Goal: Task Accomplishment & Management: Use online tool/utility

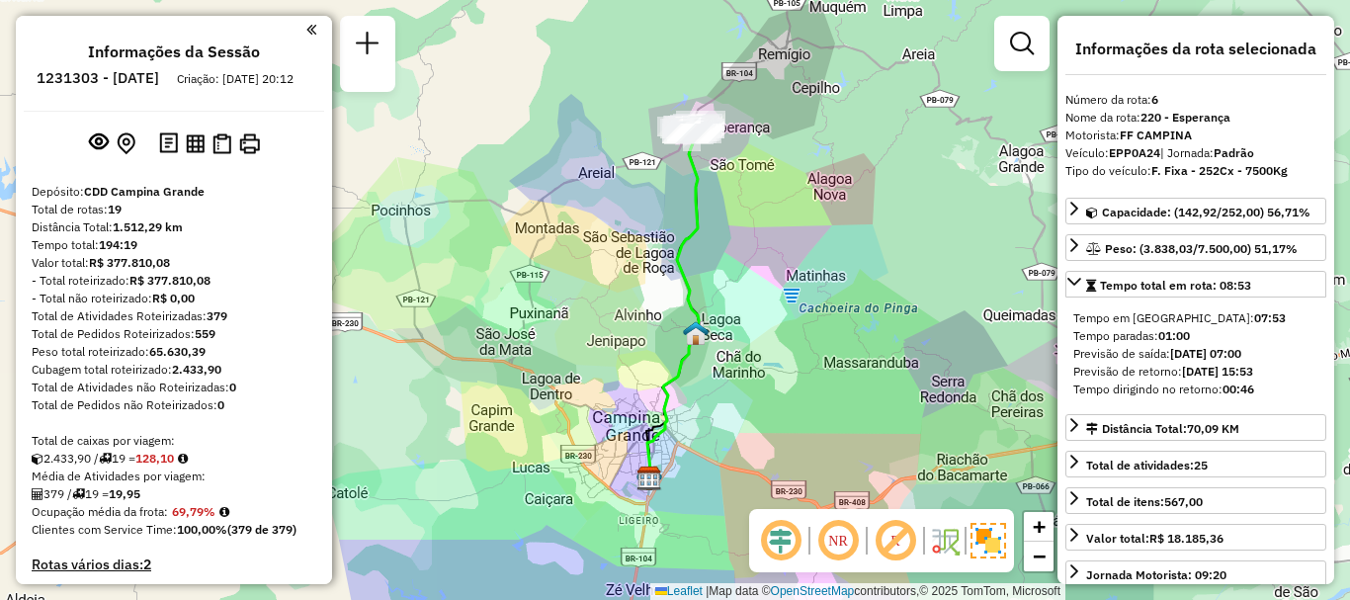
select select "**********"
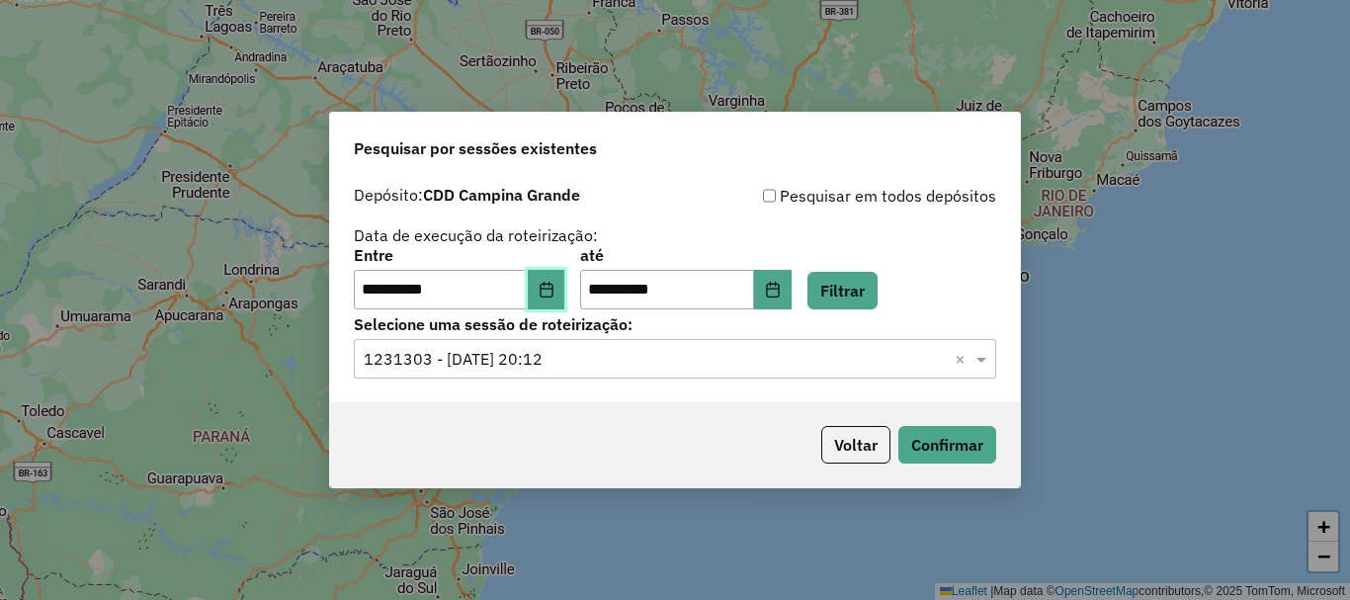
click at [550, 294] on button "Choose Date" at bounding box center [547, 290] width 38 height 40
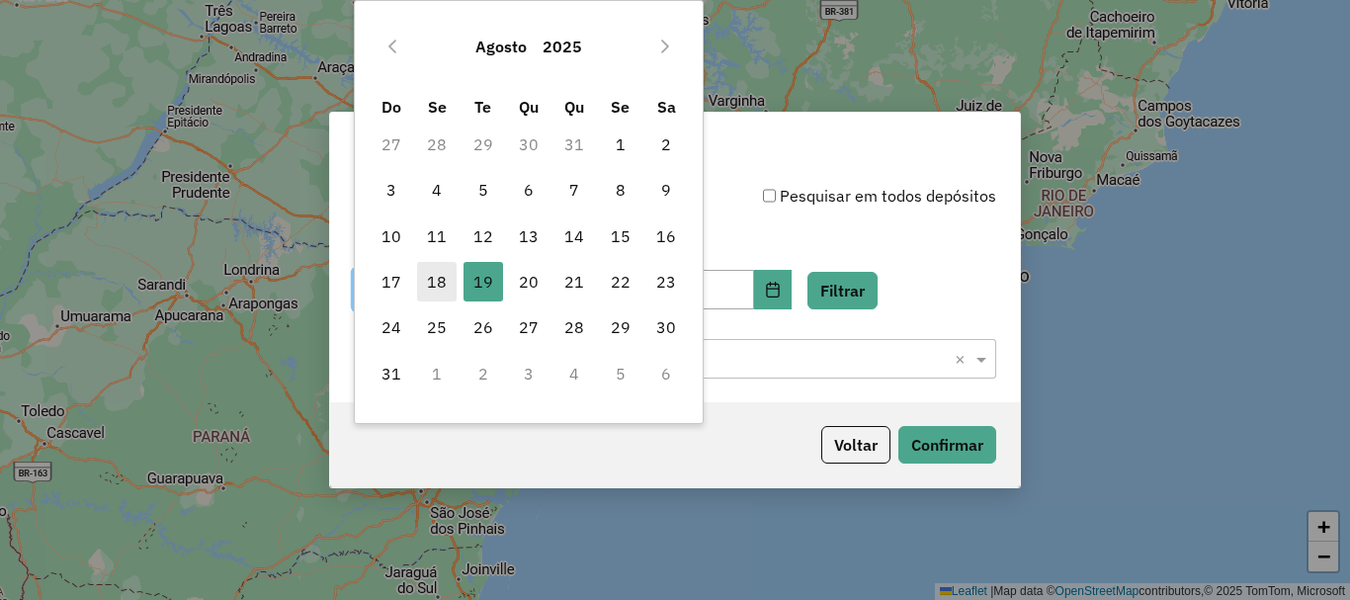
click at [453, 277] on span "18" at bounding box center [437, 282] width 40 height 40
click at [442, 279] on input "**********" at bounding box center [441, 290] width 174 height 40
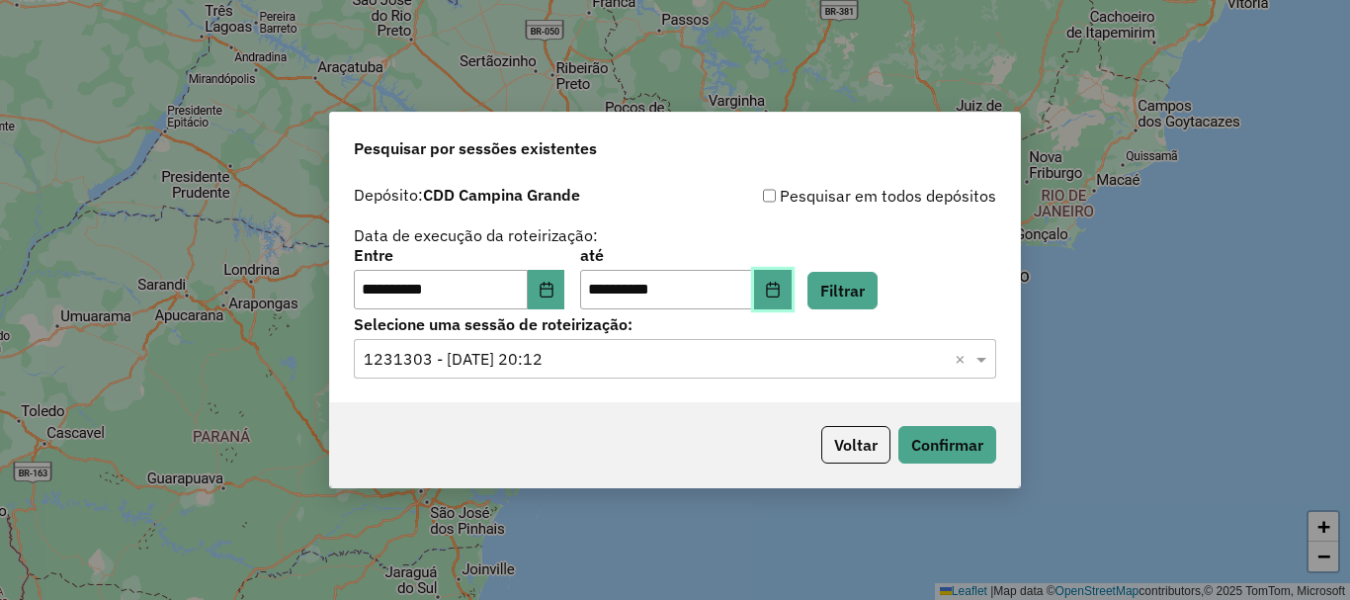
click at [780, 295] on icon "Choose Date" at bounding box center [773, 290] width 16 height 16
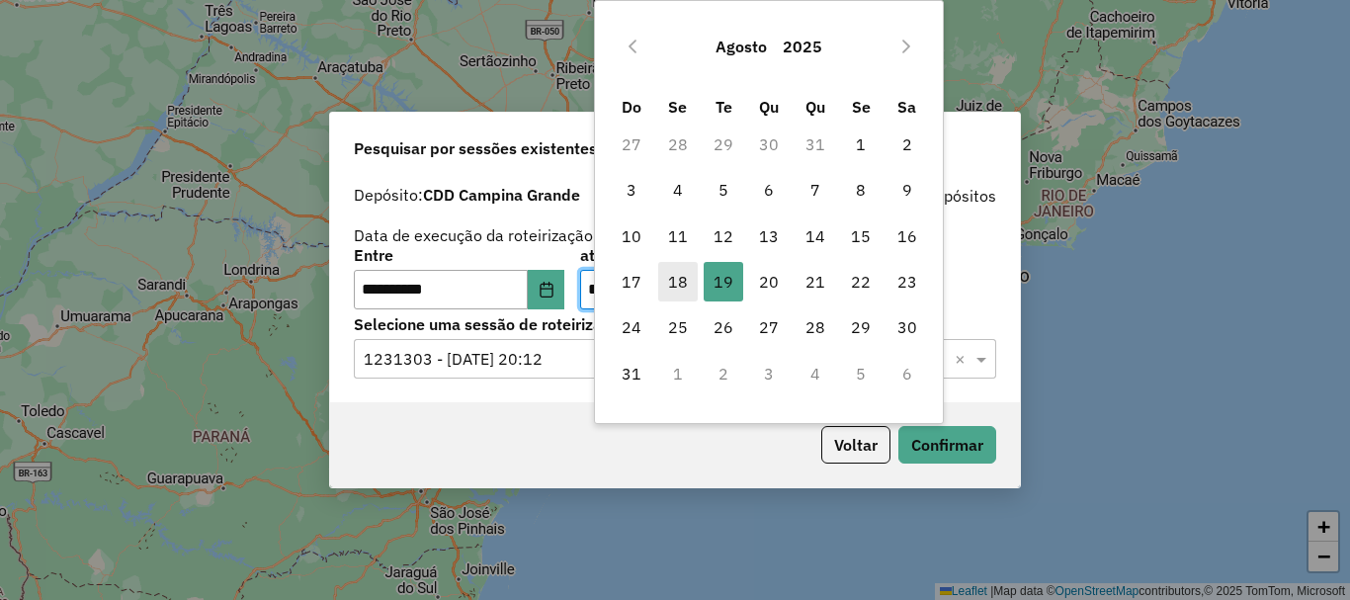
click at [695, 269] on span "18" at bounding box center [678, 282] width 40 height 40
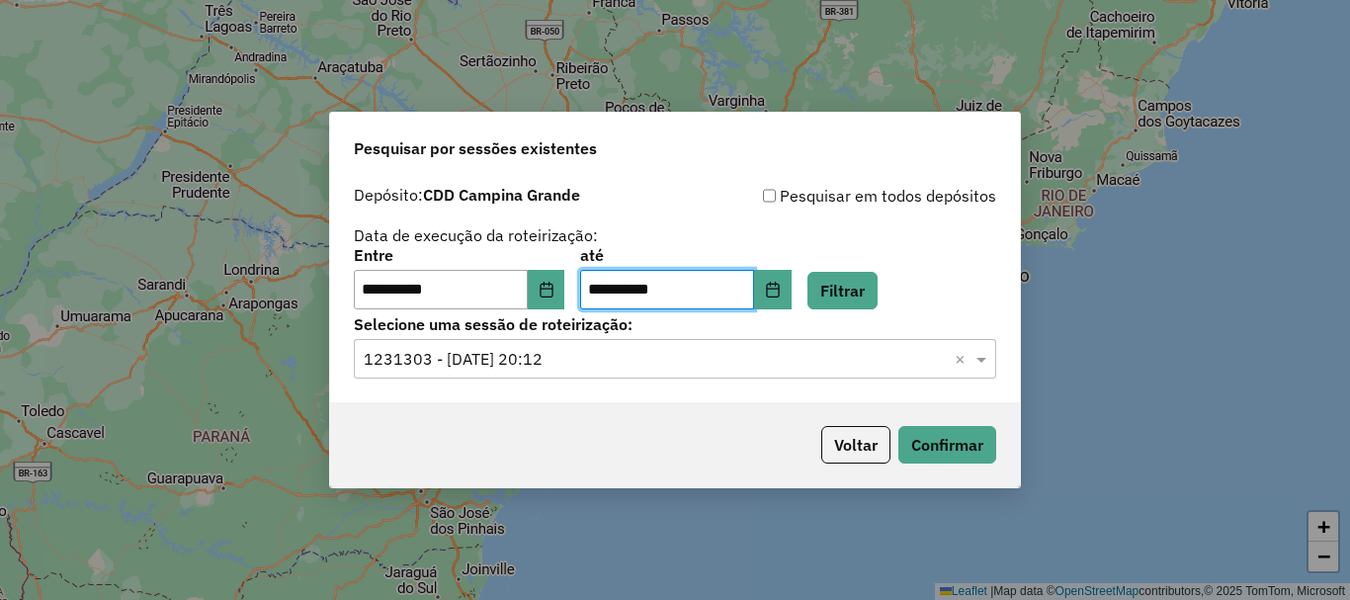
click at [807, 376] on div "Selecione uma sessão × 1231303 - [DATE] 20:12 ×" at bounding box center [675, 359] width 642 height 40
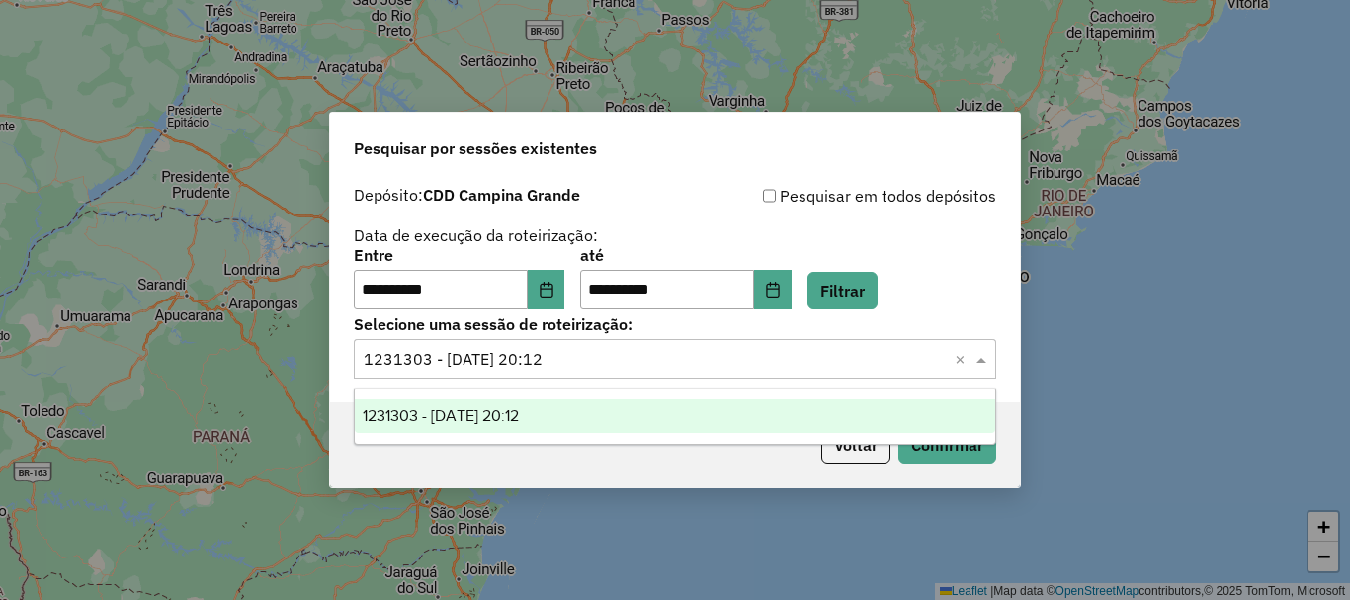
click at [632, 418] on div "1231303 - [DATE] 20:12" at bounding box center [675, 416] width 640 height 34
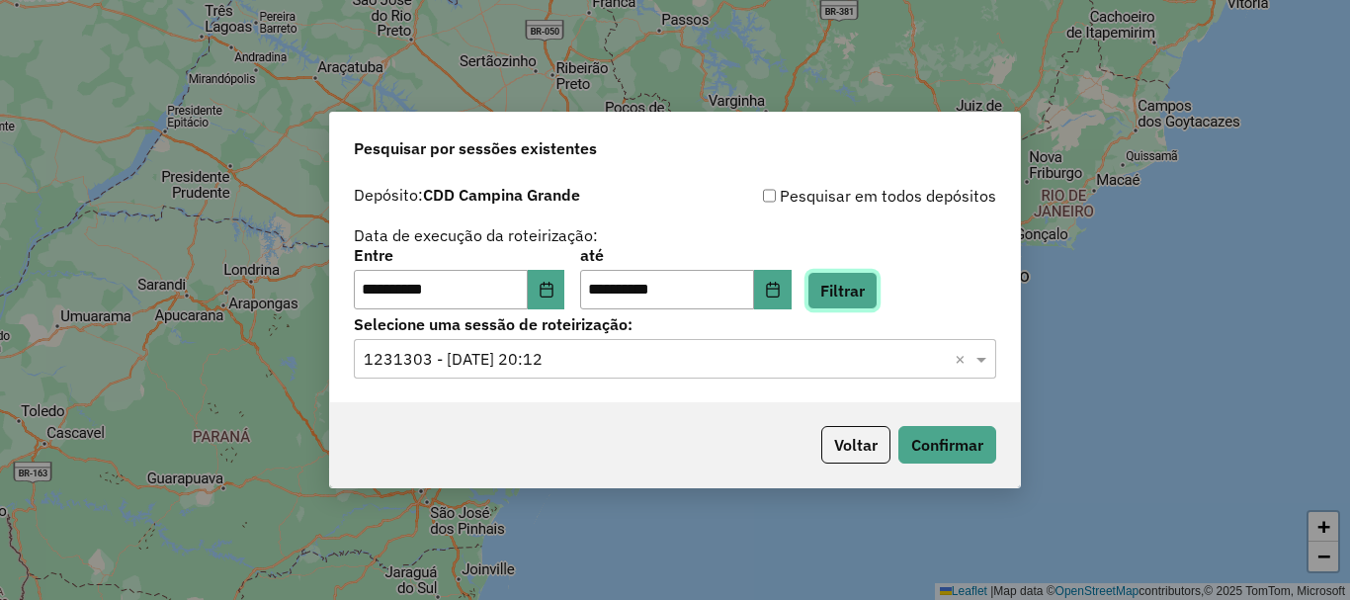
click at [872, 282] on button "Filtrar" at bounding box center [842, 291] width 70 height 38
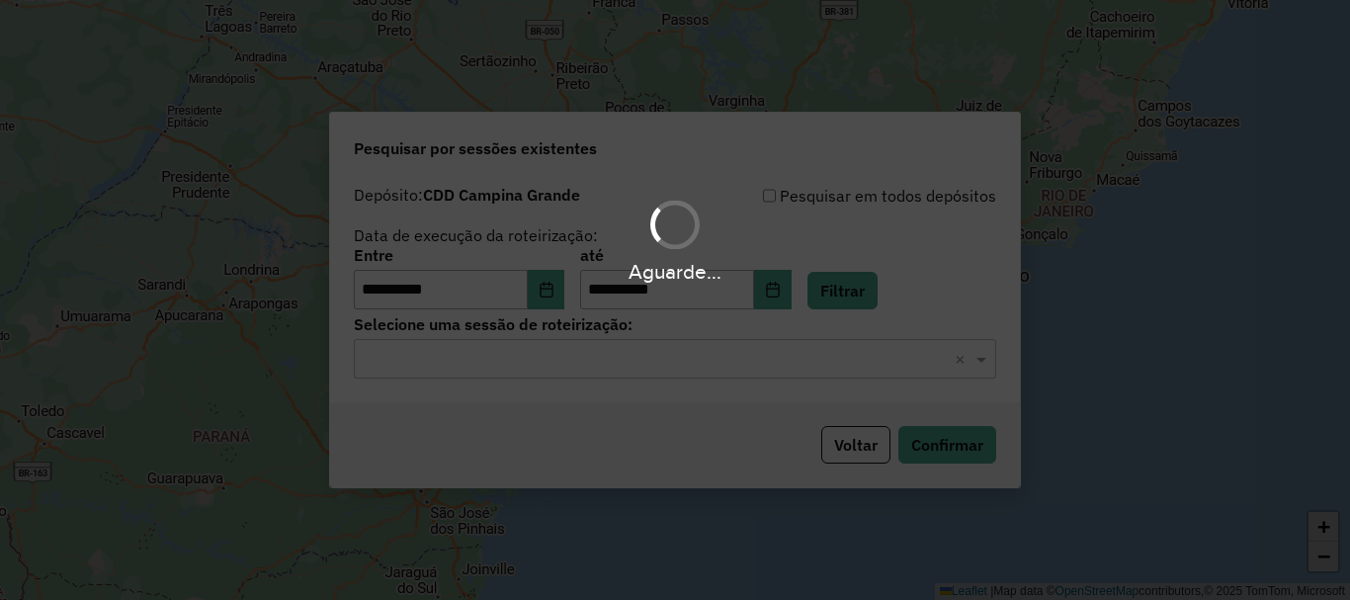
click at [645, 379] on hb-app "**********" at bounding box center [675, 300] width 1350 height 600
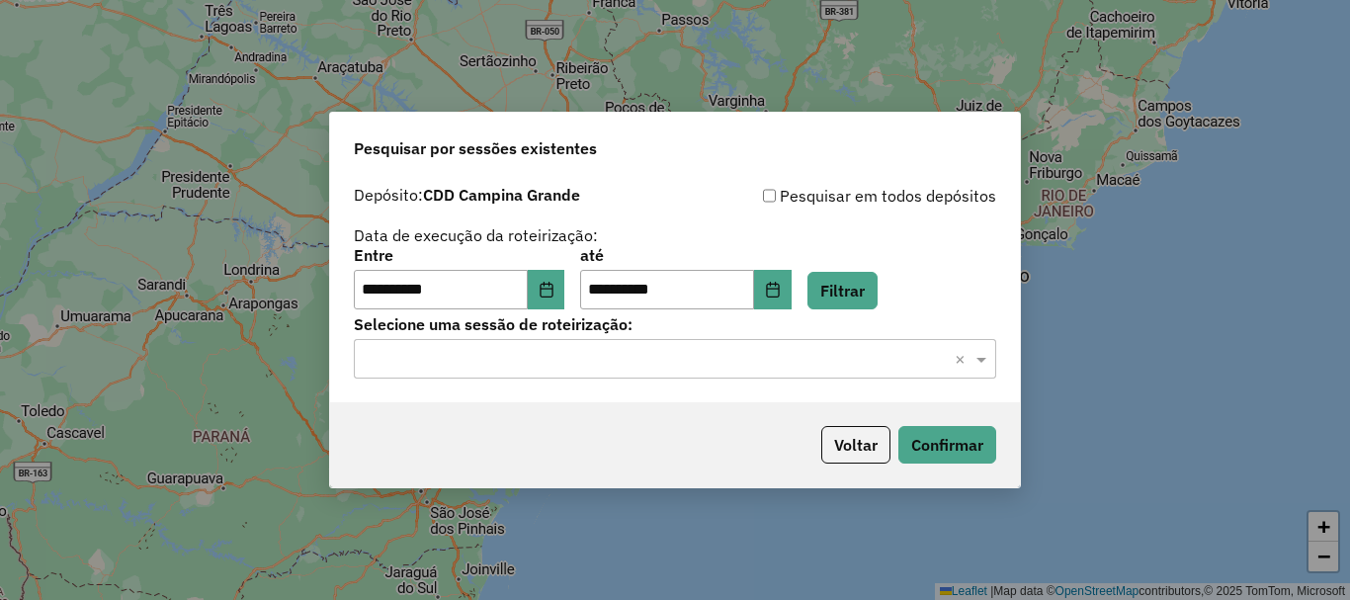
click at [642, 367] on input "text" at bounding box center [655, 360] width 583 height 24
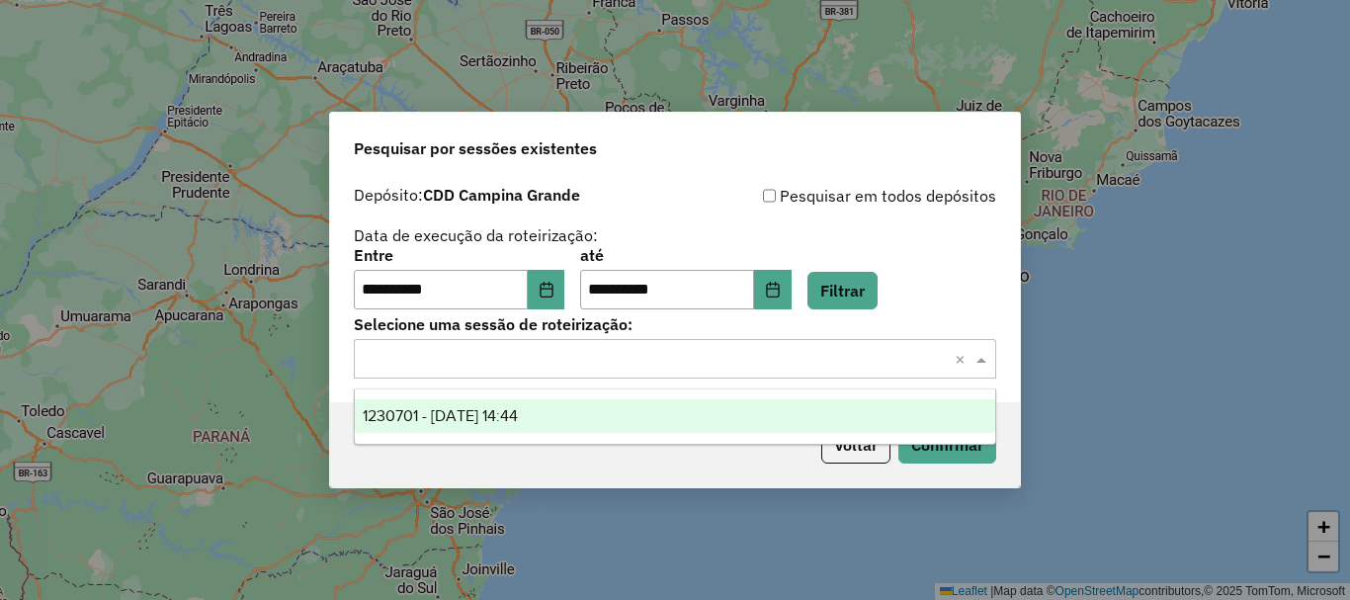
click at [607, 420] on div "1230701 - [DATE] 14:44" at bounding box center [675, 416] width 640 height 34
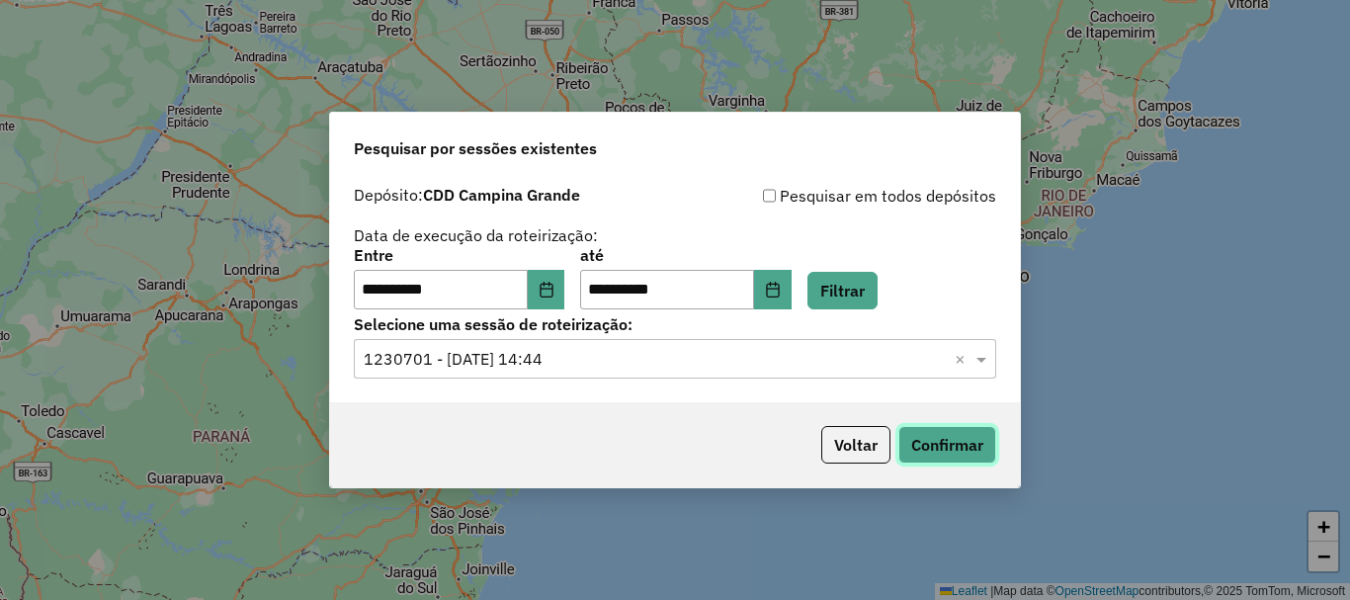
click at [967, 442] on button "Confirmar" at bounding box center [947, 445] width 98 height 38
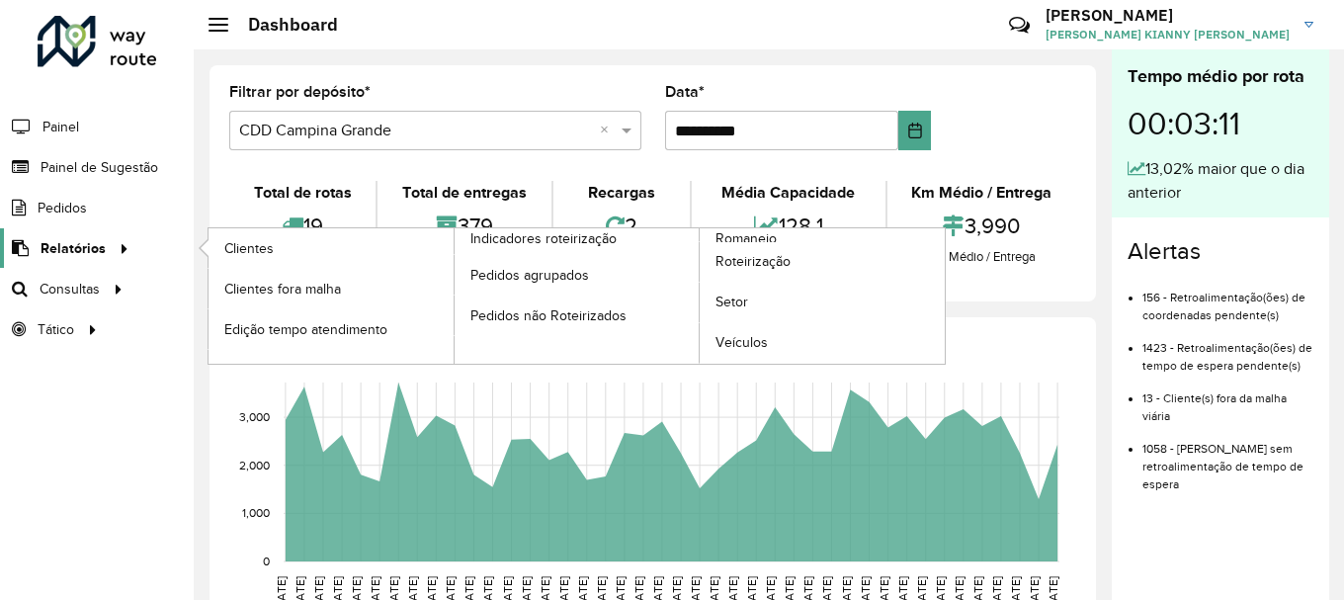
click at [69, 250] on span "Relatórios" at bounding box center [73, 248] width 65 height 21
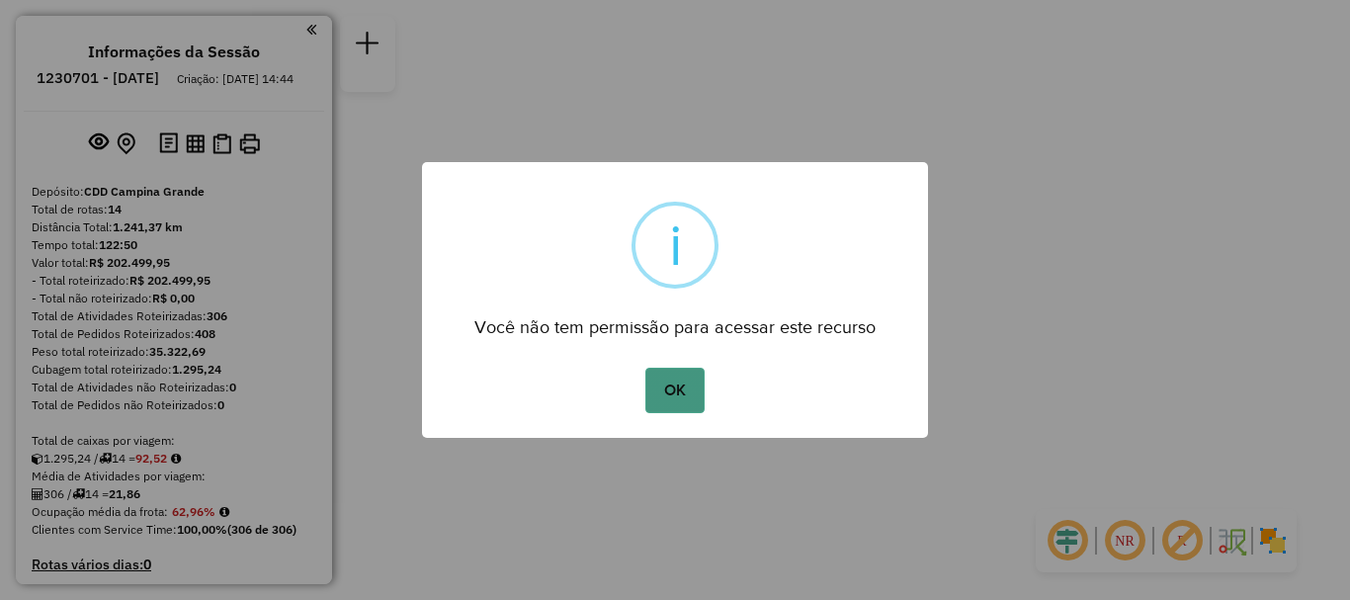
click at [687, 393] on button "OK" at bounding box center [674, 390] width 58 height 45
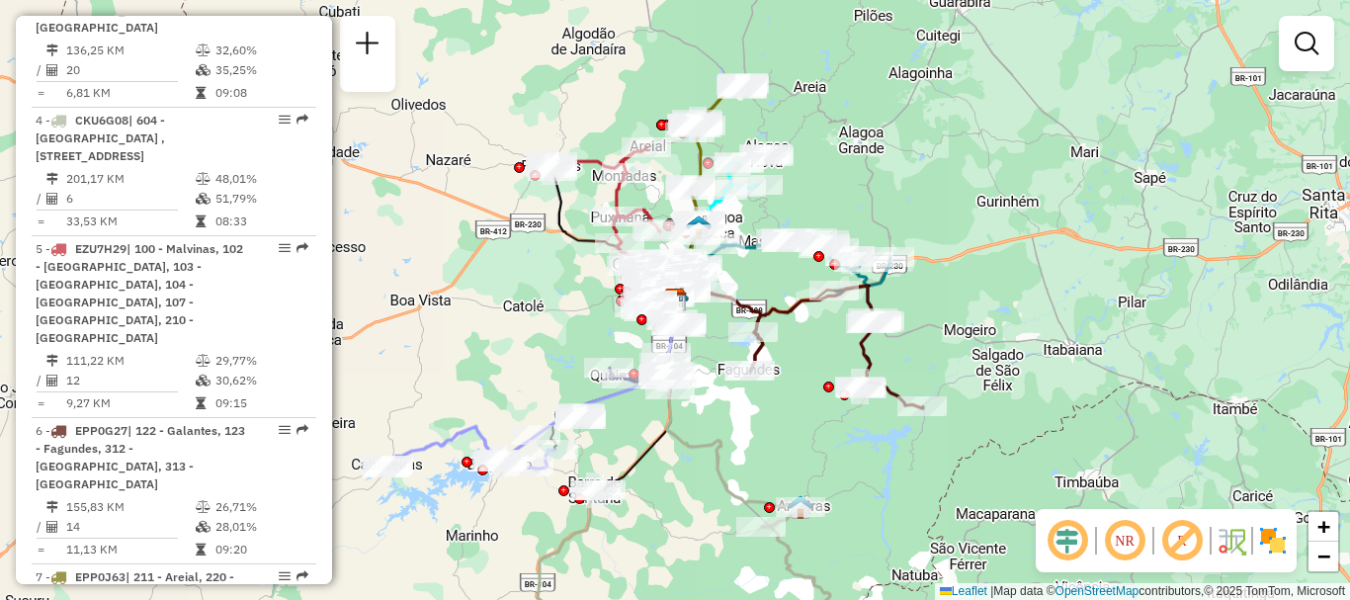
scroll to position [1284, 0]
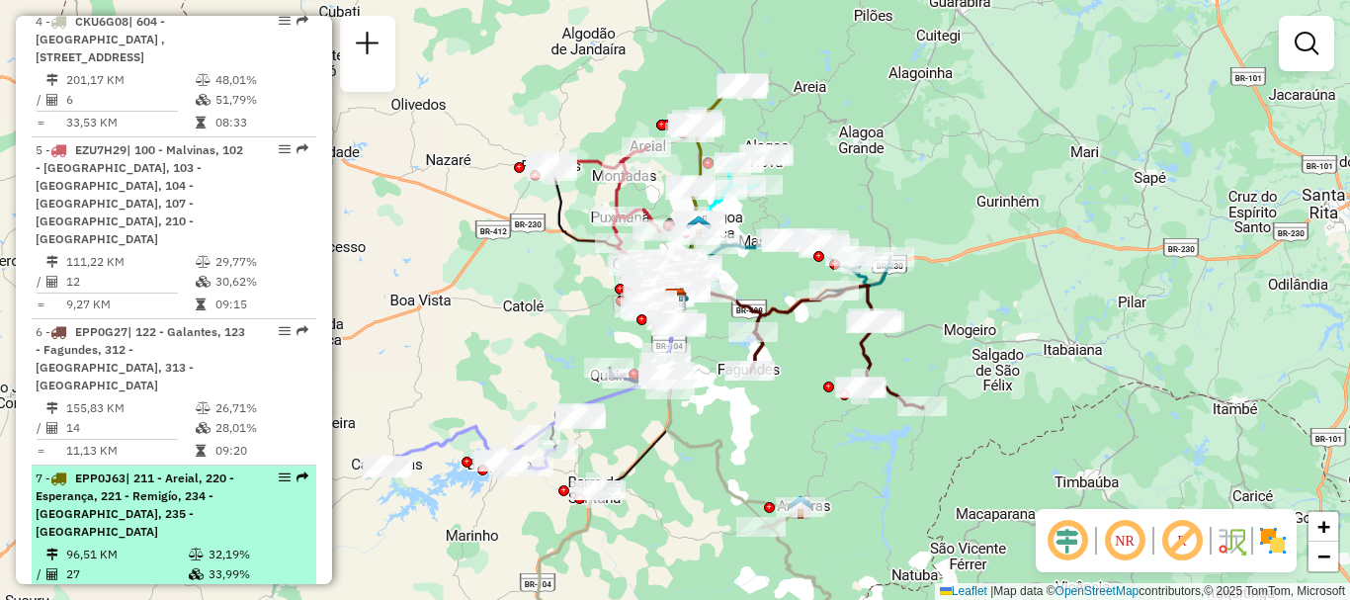
click at [128, 564] on td "27" at bounding box center [126, 574] width 123 height 20
select select "**********"
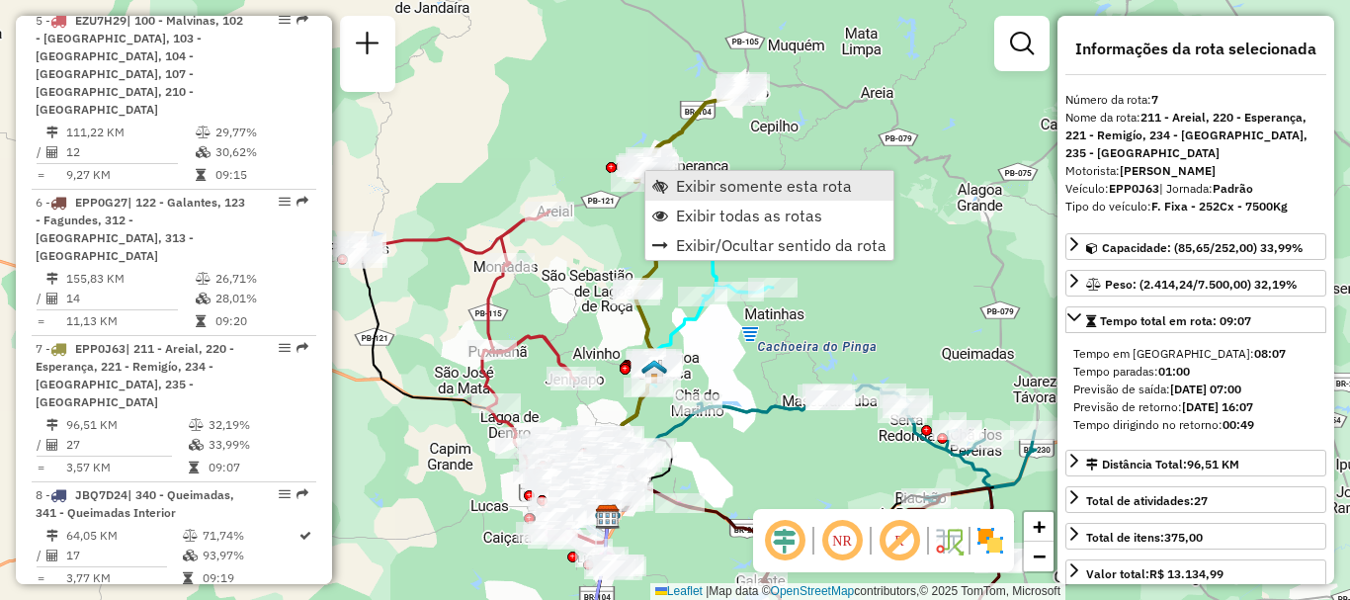
scroll to position [1609, 0]
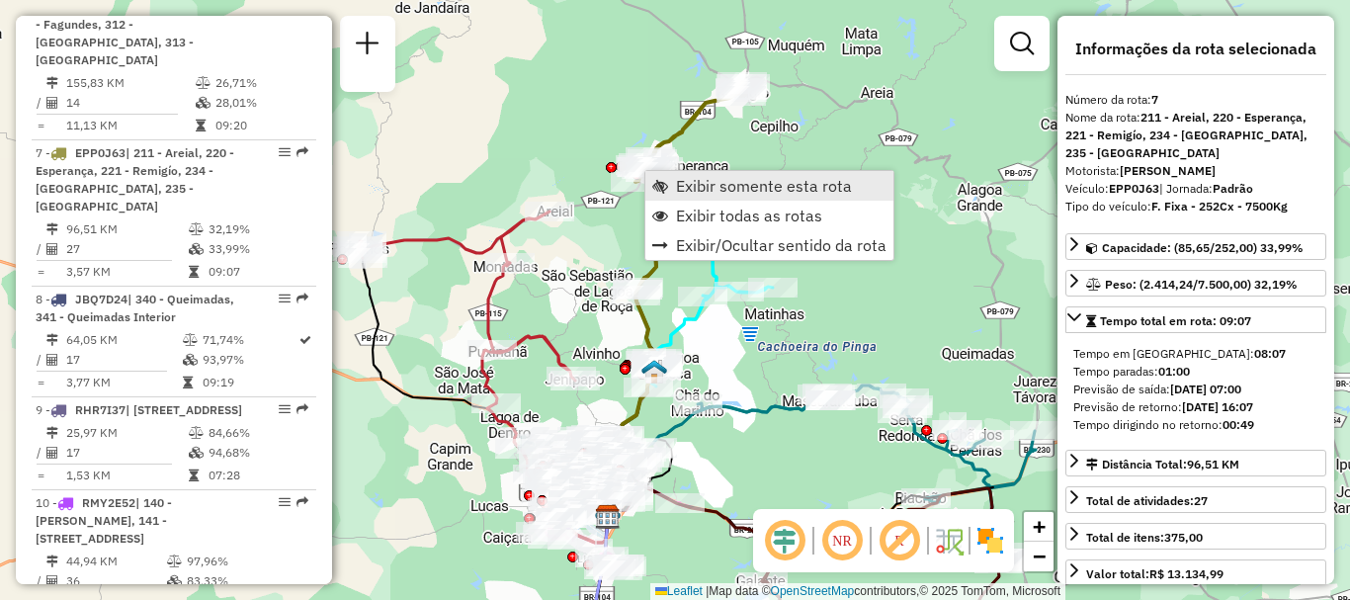
click at [692, 179] on span "Exibir somente esta rota" at bounding box center [764, 186] width 176 height 16
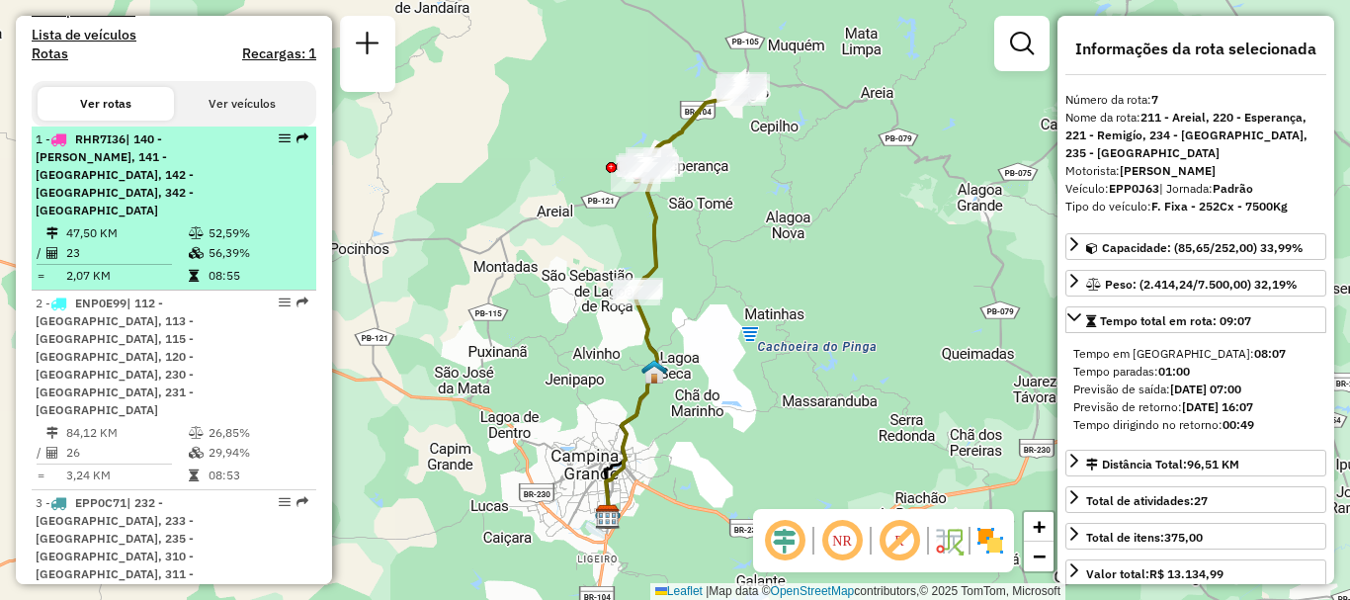
scroll to position [720, 0]
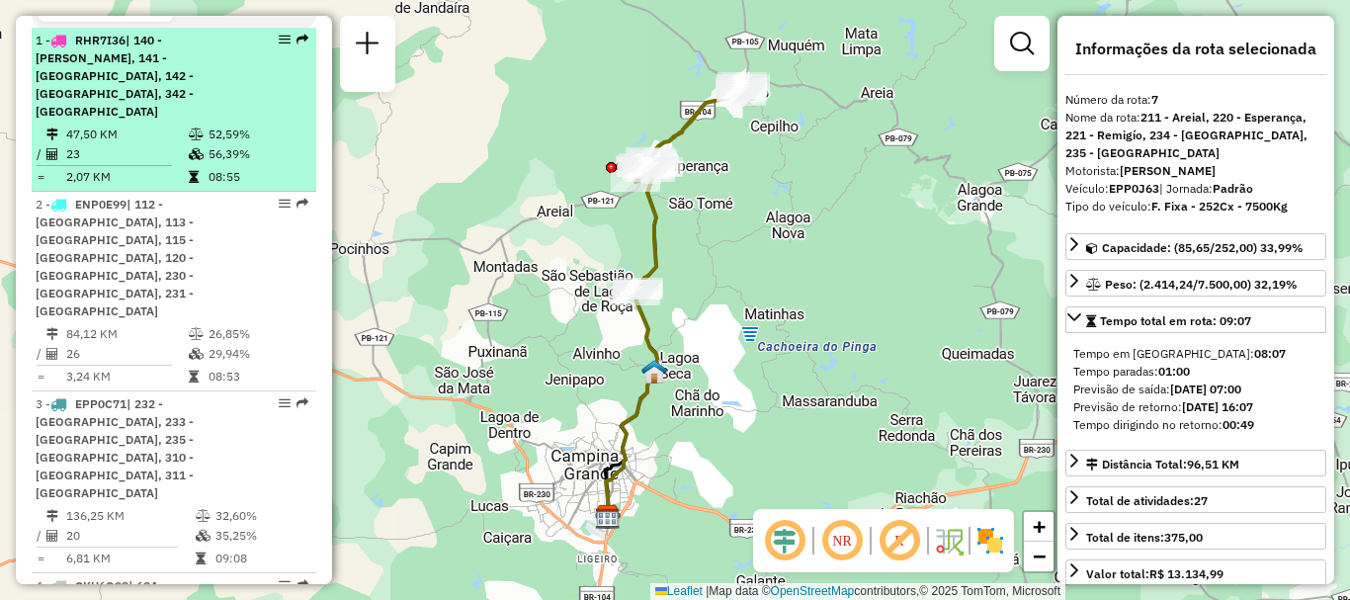
click at [148, 151] on td "23" at bounding box center [126, 154] width 123 height 20
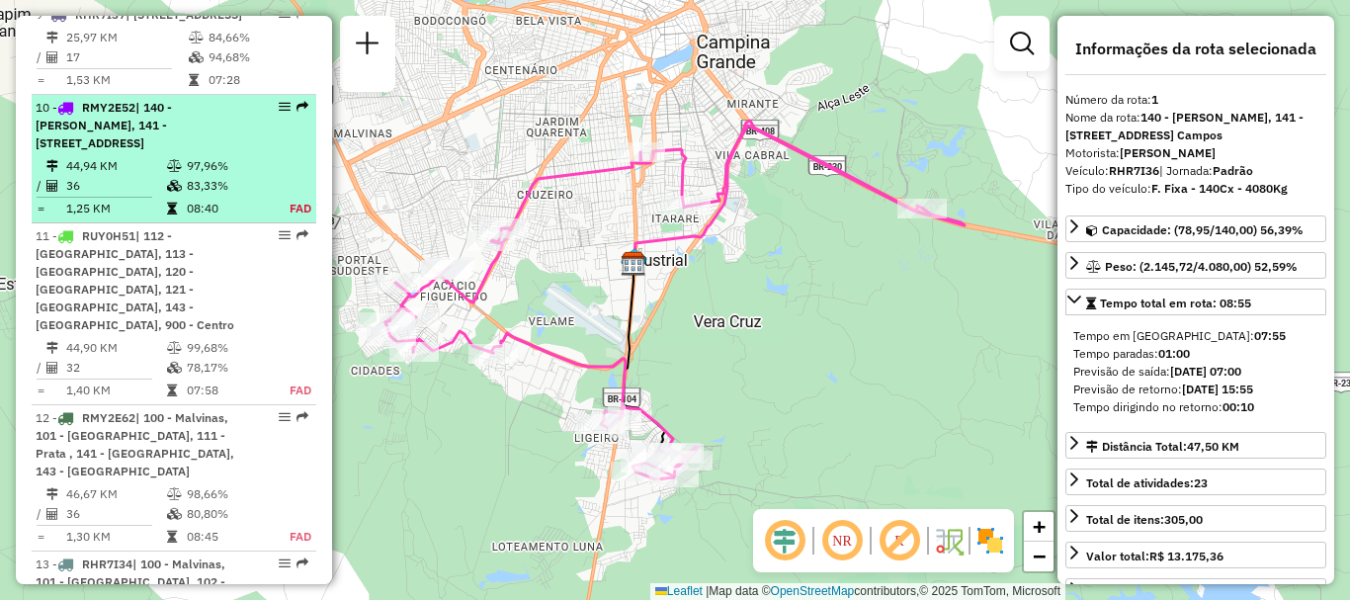
scroll to position [2102, 0]
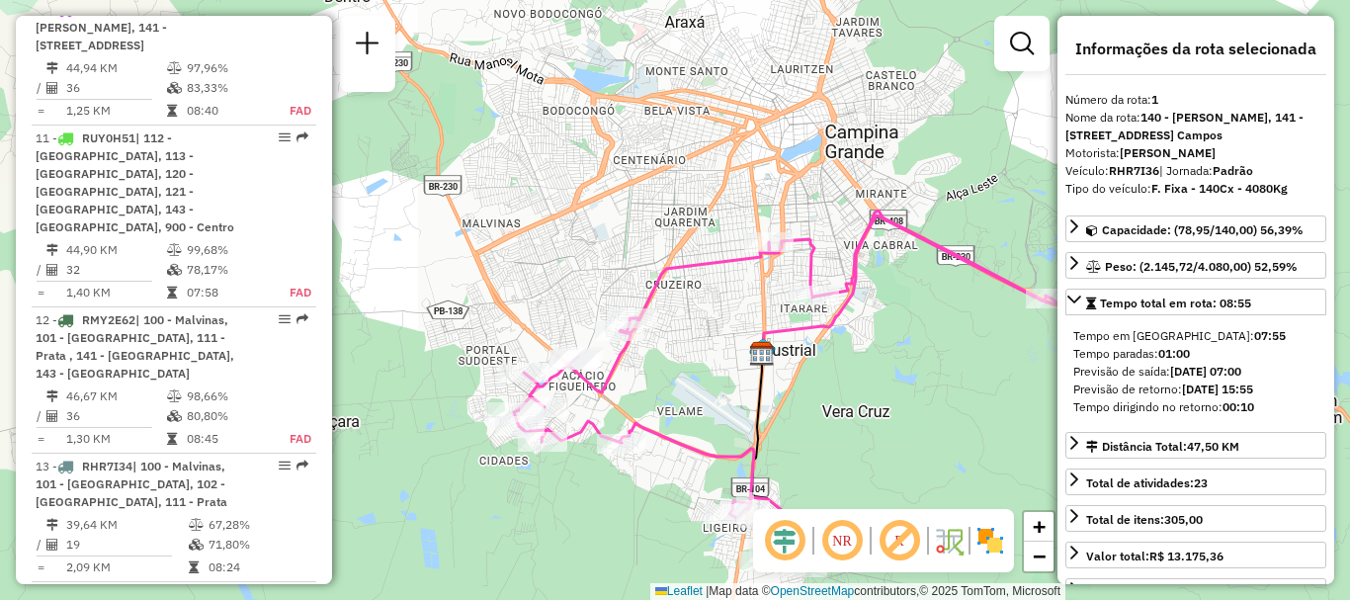
drag, startPoint x: 638, startPoint y: 289, endPoint x: 715, endPoint y: 338, distance: 91.0
click at [739, 354] on div "Janela de atendimento Grade de atendimento Capacidade Transportadoras Veículos …" at bounding box center [675, 300] width 1350 height 600
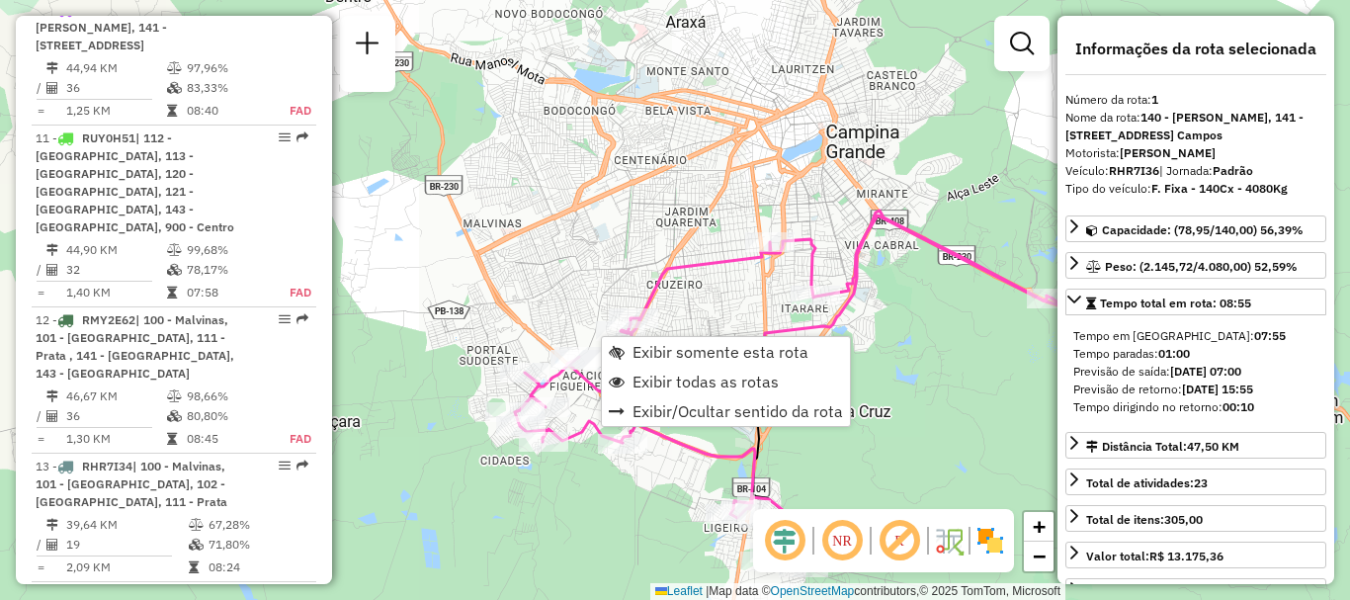
scroll to position [750, 0]
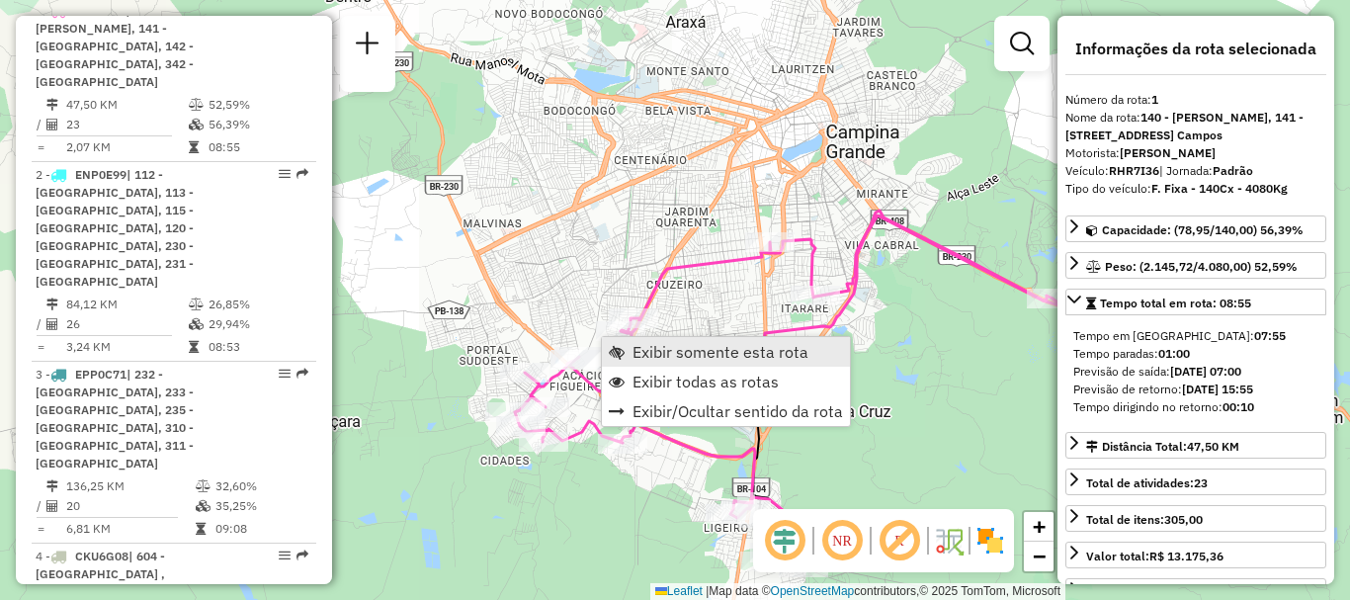
click at [638, 354] on span "Exibir somente esta rota" at bounding box center [720, 352] width 176 height 16
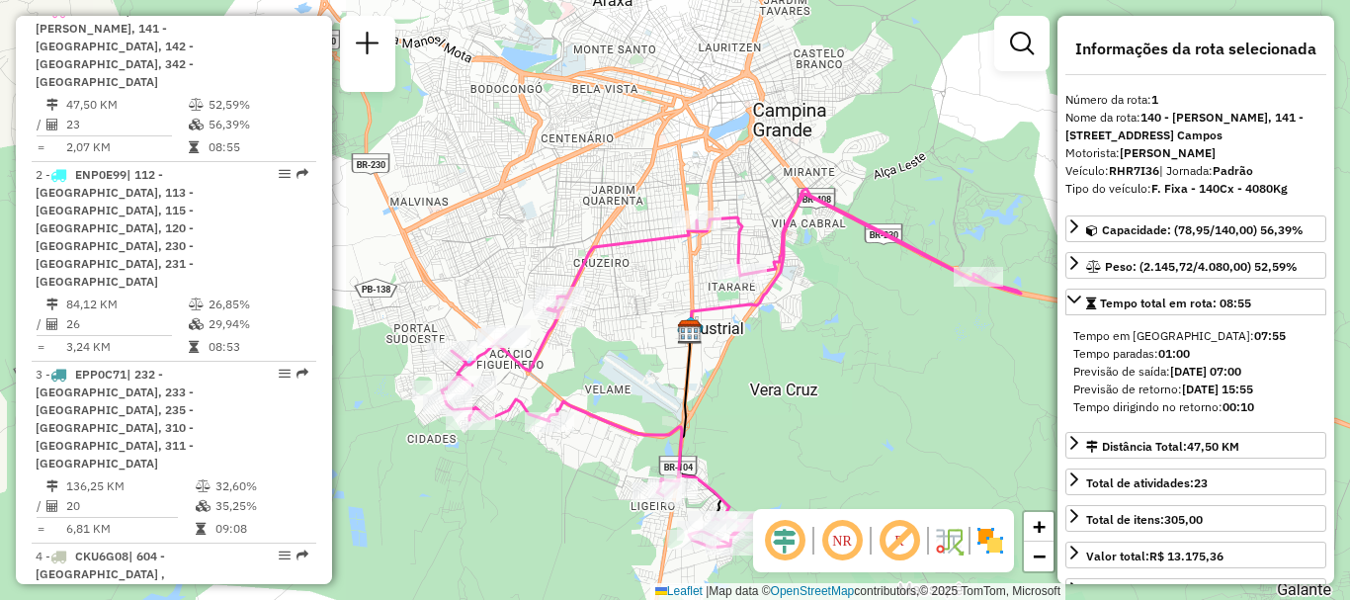
drag, startPoint x: 553, startPoint y: 221, endPoint x: 625, endPoint y: 319, distance: 121.5
click at [625, 318] on div "Janela de atendimento Grade de atendimento Capacidade Transportadoras Veículos …" at bounding box center [675, 300] width 1350 height 600
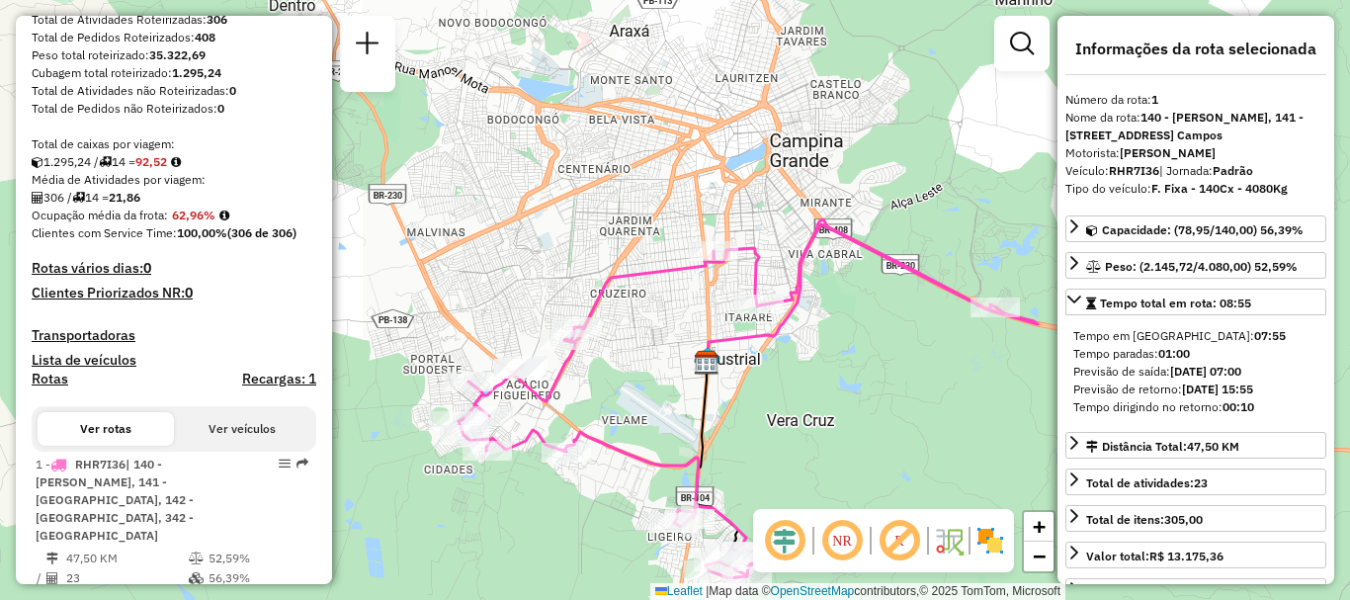
scroll to position [494, 0]
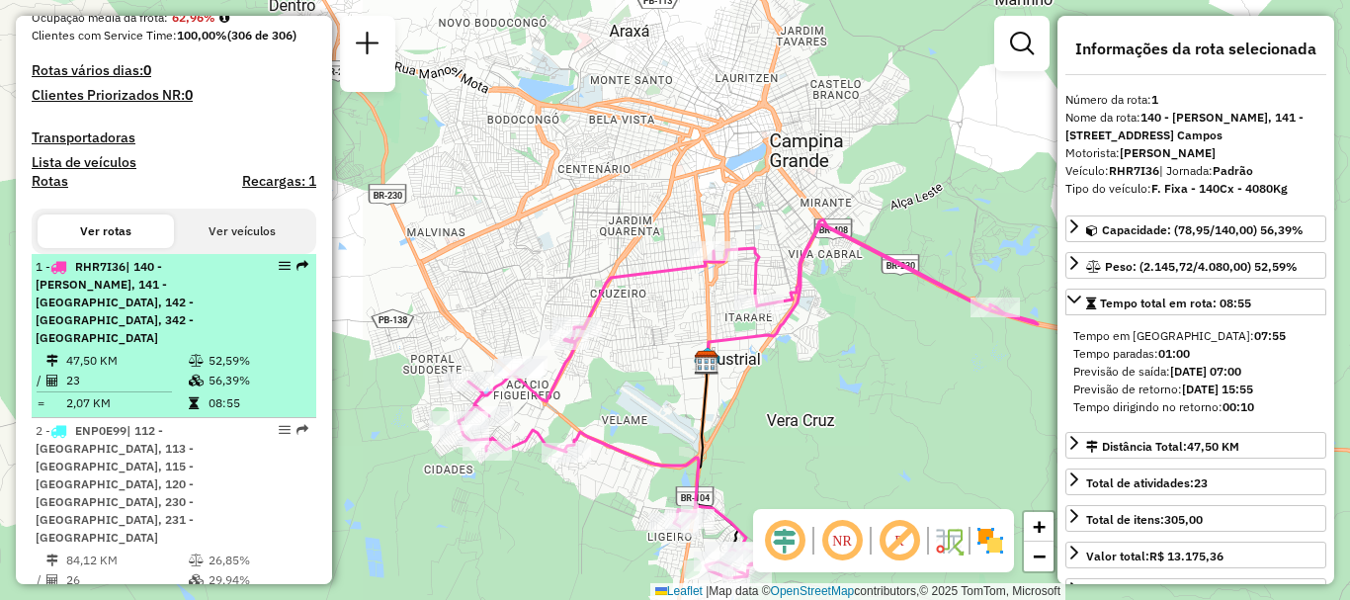
click at [202, 356] on td at bounding box center [198, 361] width 20 height 20
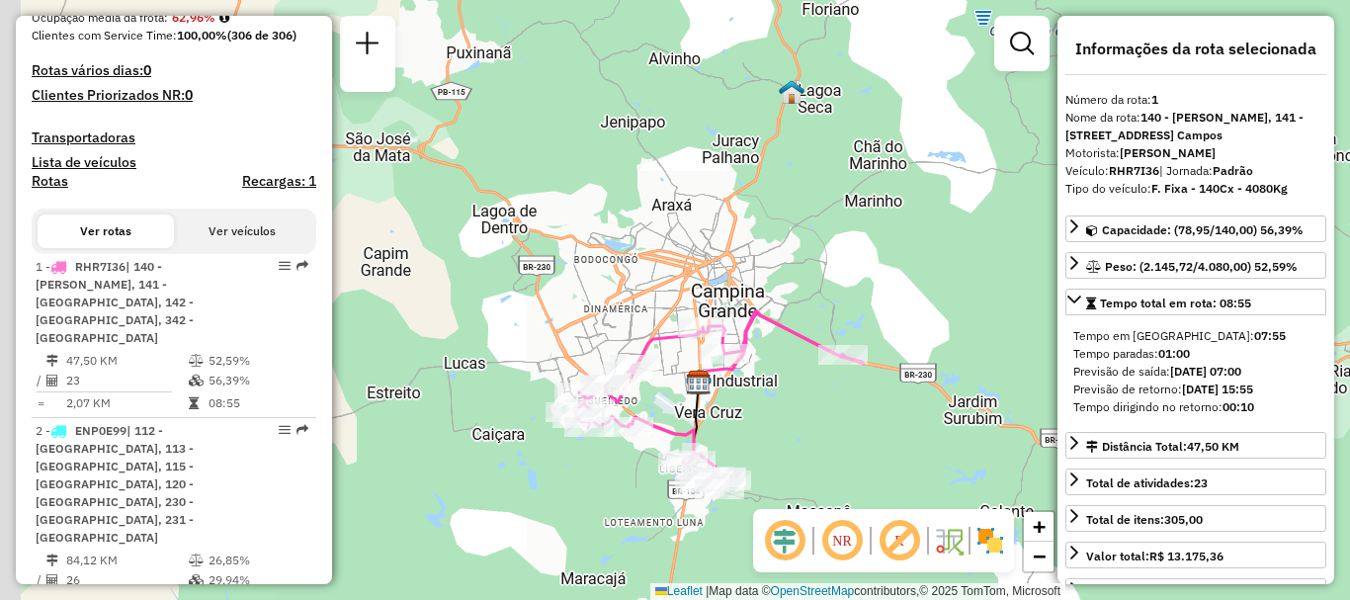
drag, startPoint x: 525, startPoint y: 264, endPoint x: 646, endPoint y: 353, distance: 150.6
click at [646, 353] on div "Janela de atendimento Grade de atendimento Capacidade Transportadoras Veículos …" at bounding box center [675, 300] width 1350 height 600
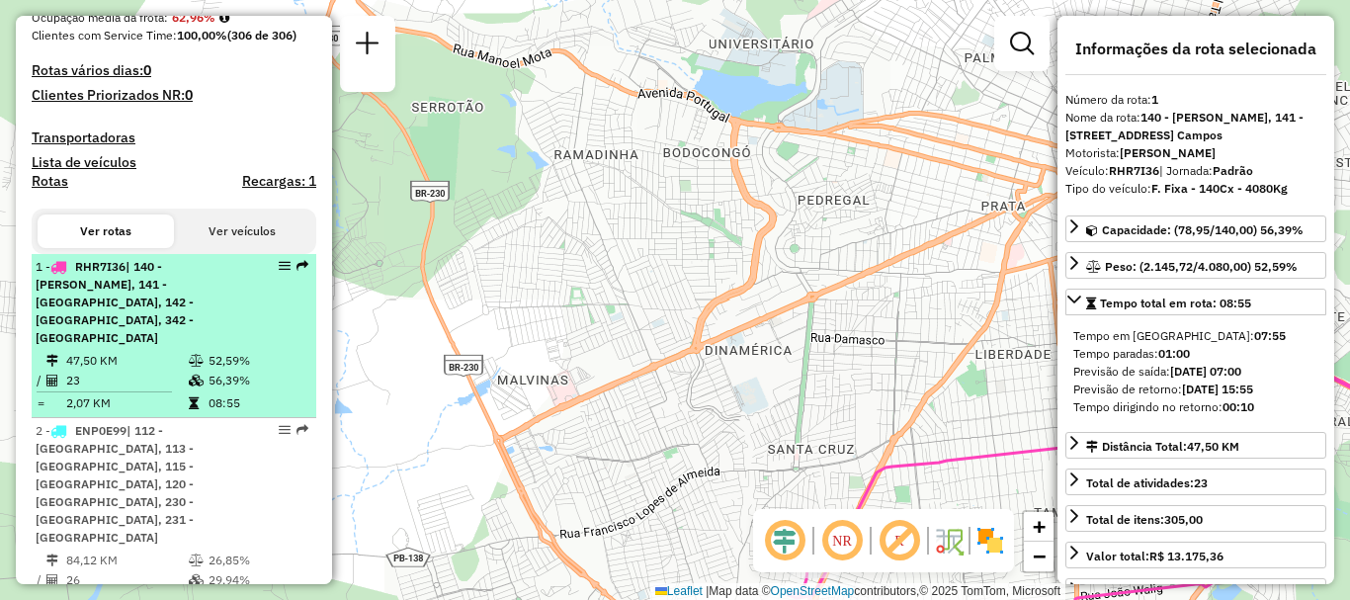
click at [165, 366] on td "47,50 KM" at bounding box center [126, 361] width 123 height 20
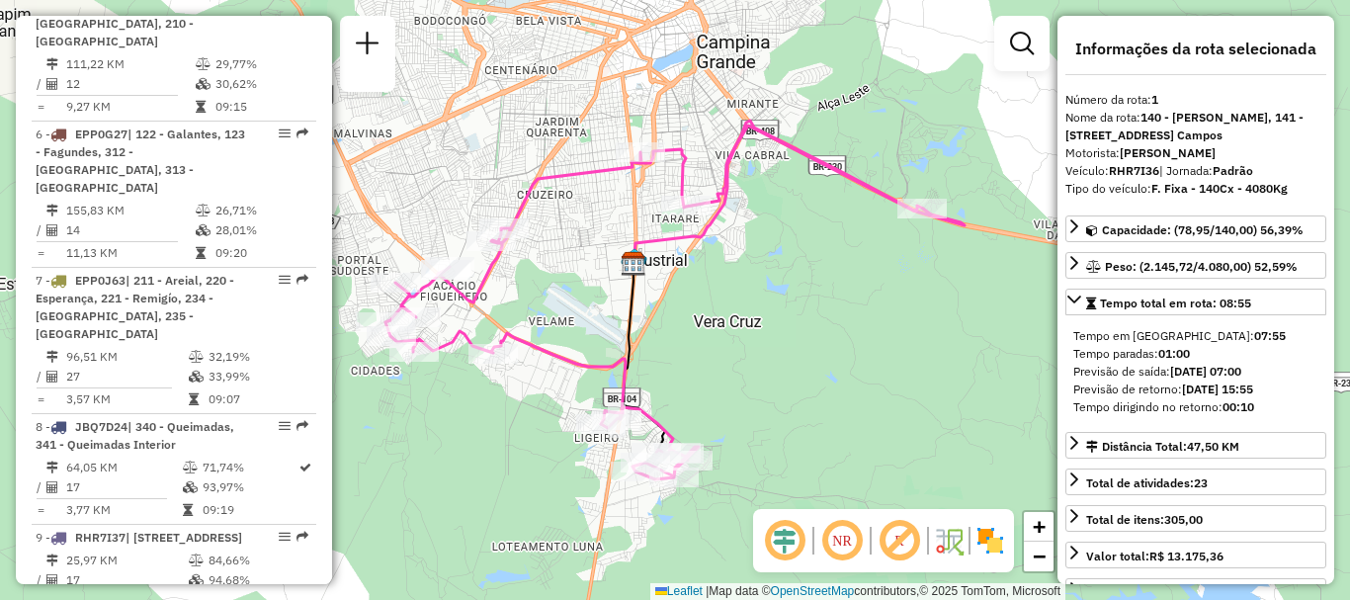
scroll to position [1581, 0]
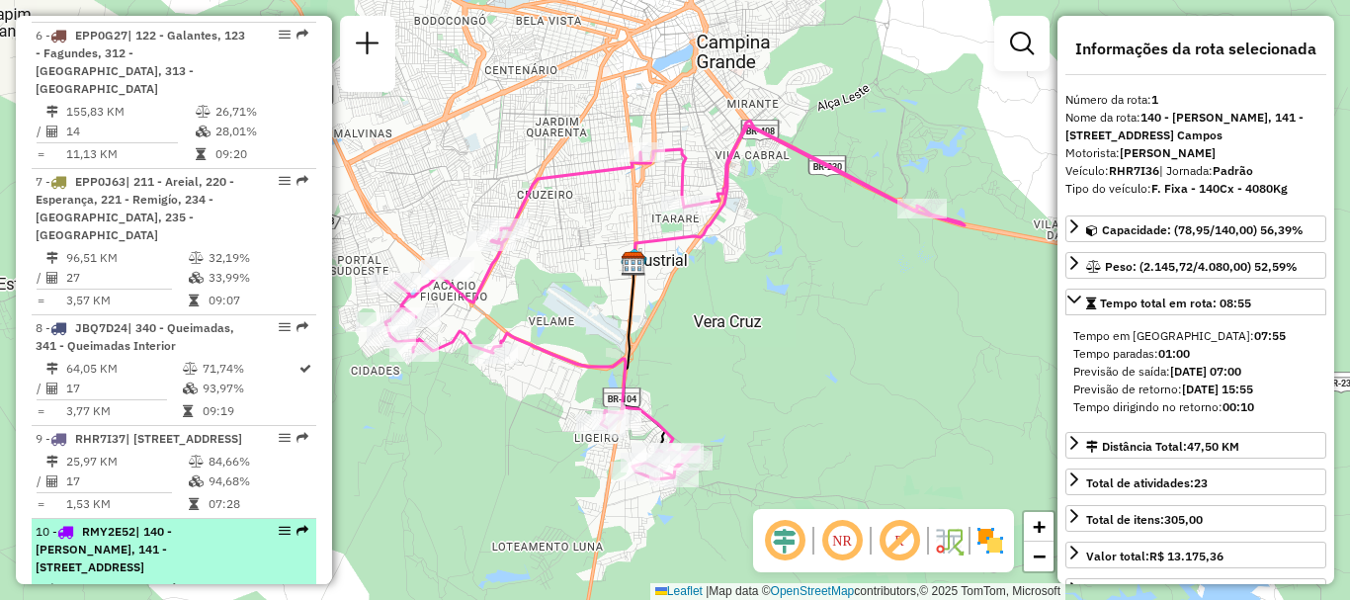
click at [149, 523] on div "10 - RMY2E52 | 140 - Acácio Figueiredo, 141 - Dinamerica, 142 - Jardim Paulista…" at bounding box center [140, 549] width 209 height 53
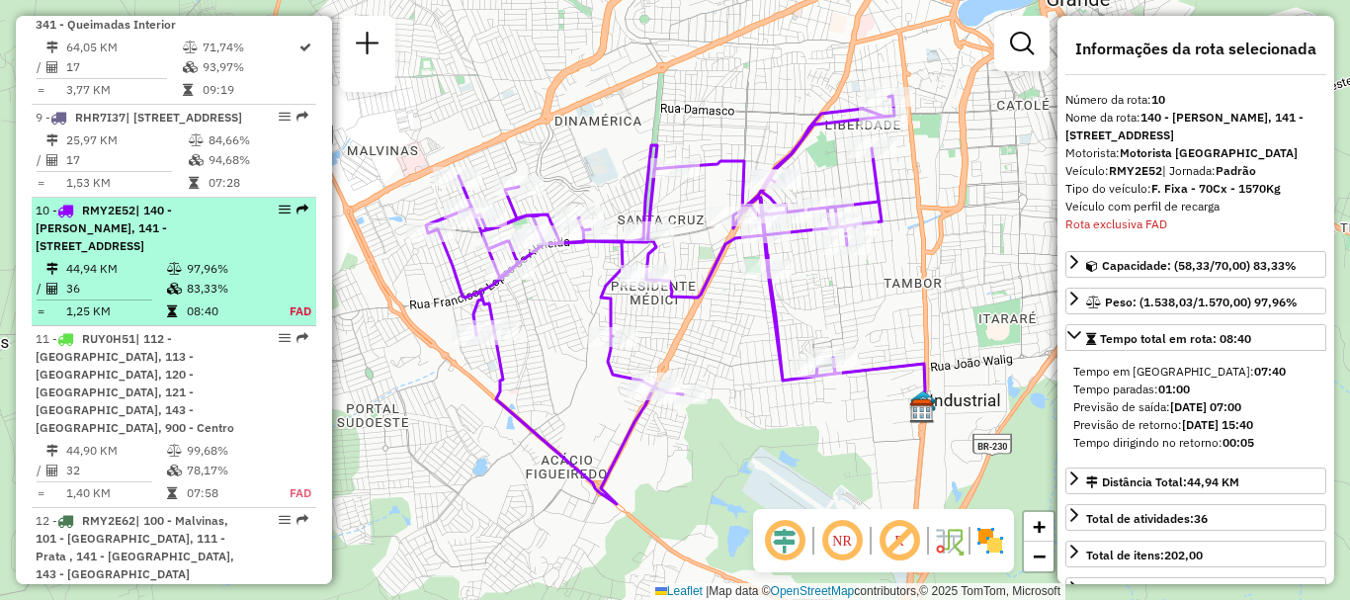
scroll to position [1959, 0]
